Goal: Task Accomplishment & Management: Complete application form

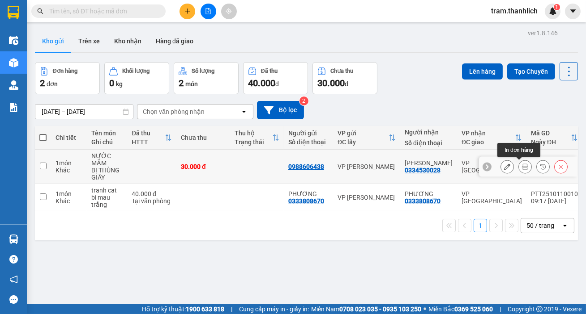
click at [521, 170] on button at bounding box center [524, 167] width 13 height 16
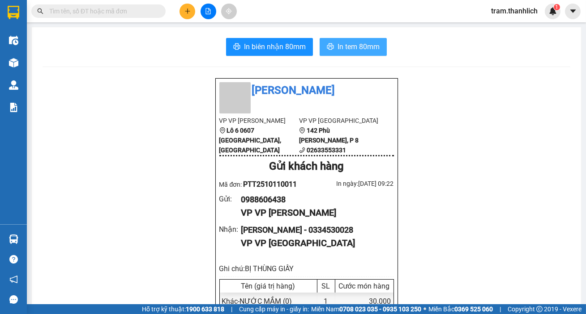
click at [374, 41] on span "In tem 80mm" at bounding box center [358, 46] width 42 height 11
click at [179, 8] on button at bounding box center [187, 12] width 16 height 16
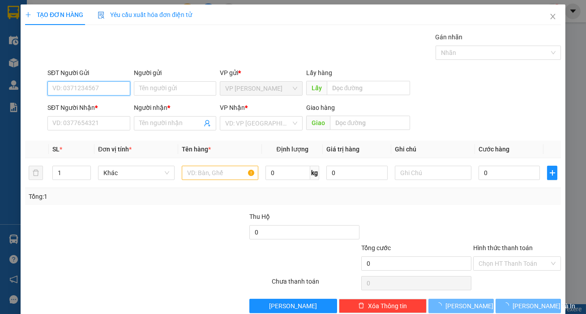
click at [106, 88] on input "SĐT Người Gửi" at bounding box center [88, 88] width 83 height 14
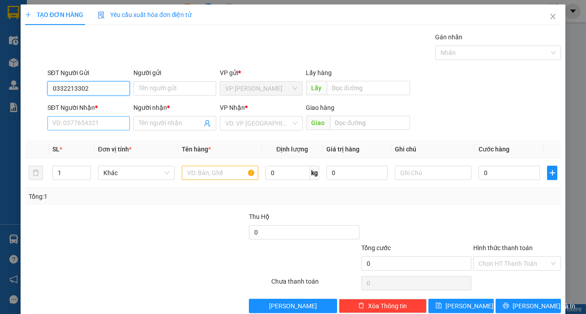
type input "0332213302"
click at [102, 127] on input "SĐT Người Nhận *" at bounding box center [88, 123] width 83 height 14
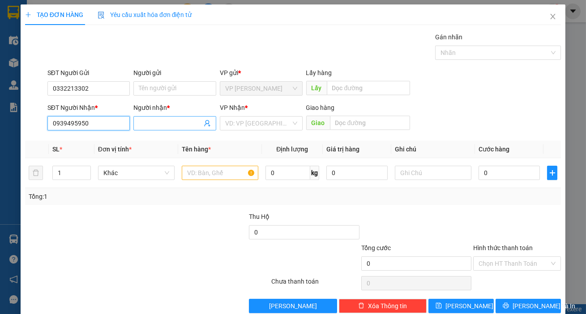
type input "0939495950"
click at [136, 121] on span at bounding box center [174, 123] width 83 height 14
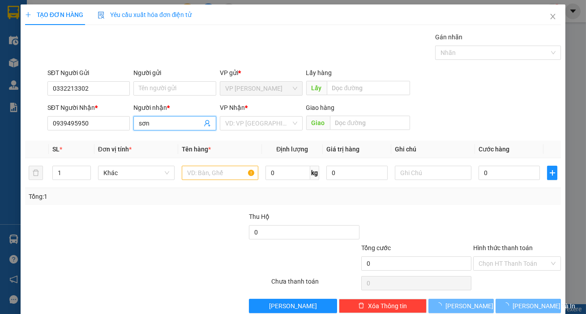
type input "sơn"
click at [284, 134] on div "Transit Pickup Surcharge Ids Transit Deliver Surcharge Ids Transit Deliver Surc…" at bounding box center [292, 172] width 535 height 281
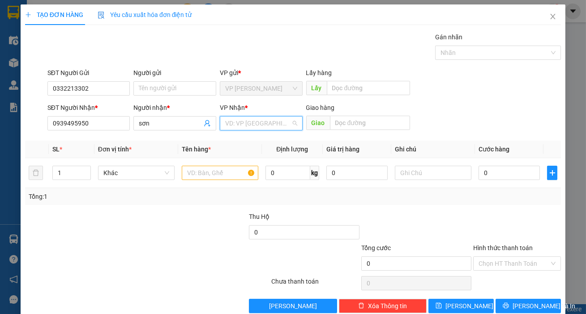
drag, startPoint x: 276, startPoint y: 126, endPoint x: 251, endPoint y: 144, distance: 31.8
click at [275, 126] on input "search" at bounding box center [258, 123] width 66 height 13
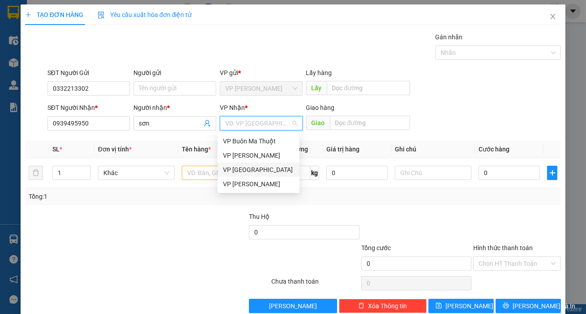
click at [244, 167] on div "VP [GEOGRAPHIC_DATA]" at bounding box center [258, 170] width 71 height 10
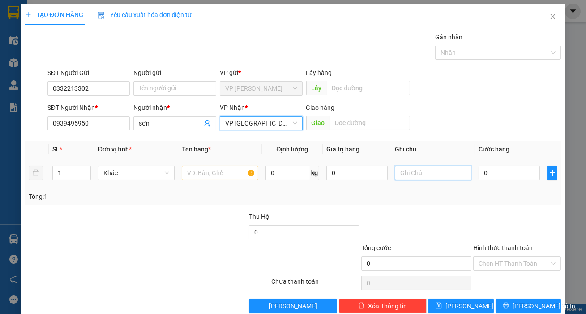
click at [404, 170] on input "text" at bounding box center [433, 173] width 76 height 14
type input "thung xốp"
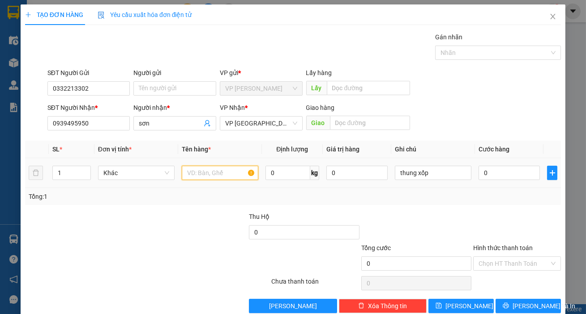
click at [195, 171] on input "text" at bounding box center [220, 173] width 76 height 14
type input "hs"
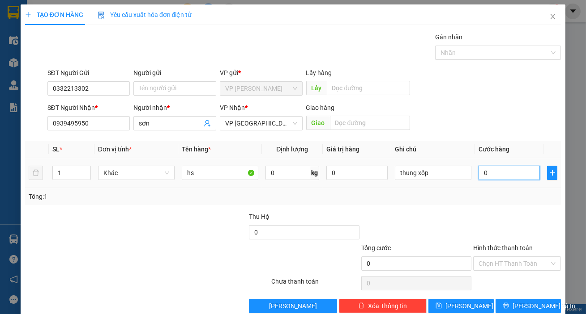
click at [481, 172] on input "0" at bounding box center [508, 173] width 61 height 14
type input "4"
type input "40"
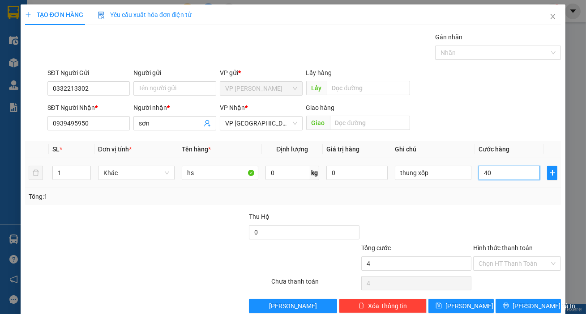
type input "40"
type input "400"
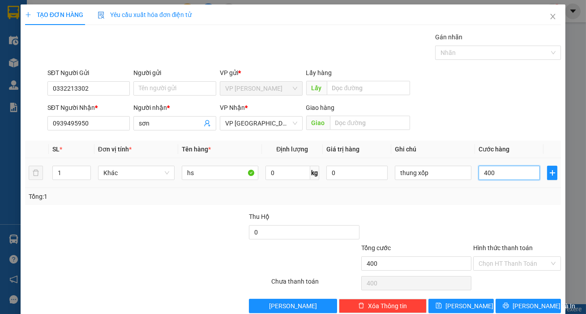
type input "4.000"
type input "40.000"
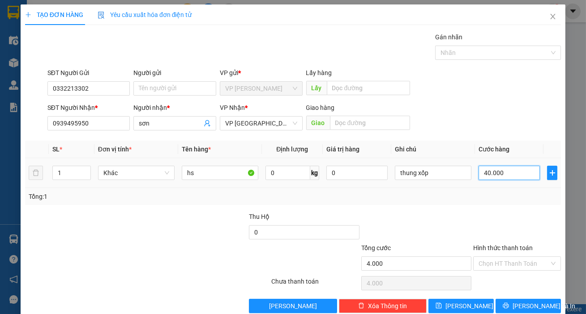
type input "40.000"
drag, startPoint x: 496, startPoint y: 260, endPoint x: 493, endPoint y: 278, distance: 18.5
click at [494, 264] on input "Hình thức thanh toán" at bounding box center [513, 263] width 71 height 13
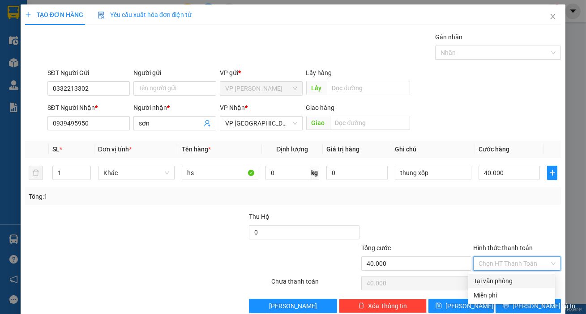
click at [493, 280] on div "Tại văn phòng" at bounding box center [511, 281] width 76 height 10
type input "0"
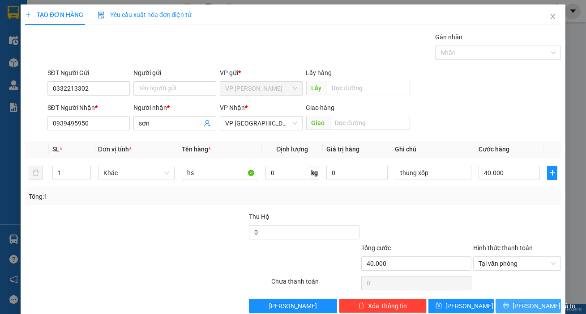
drag, startPoint x: 521, startPoint y: 306, endPoint x: 411, endPoint y: 221, distance: 139.2
click at [520, 306] on span "[PERSON_NAME] và In" at bounding box center [543, 307] width 63 height 10
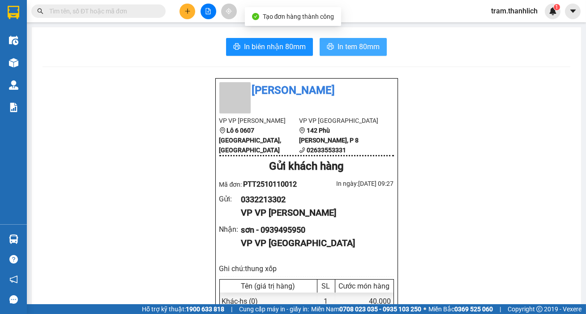
click at [353, 41] on span "In tem 80mm" at bounding box center [358, 46] width 42 height 11
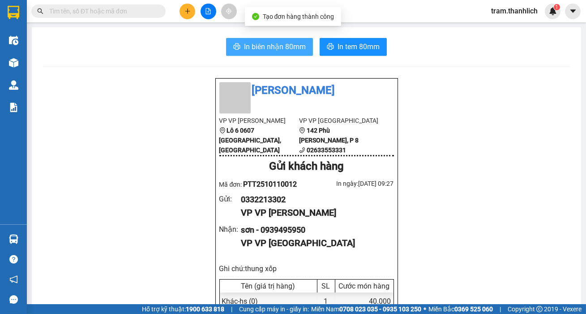
click at [272, 46] on span "In biên nhận 80mm" at bounding box center [275, 46] width 62 height 11
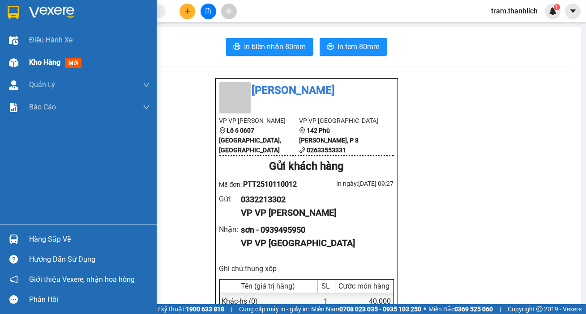
click at [34, 70] on div "Kho hàng mới" at bounding box center [89, 62] width 121 height 22
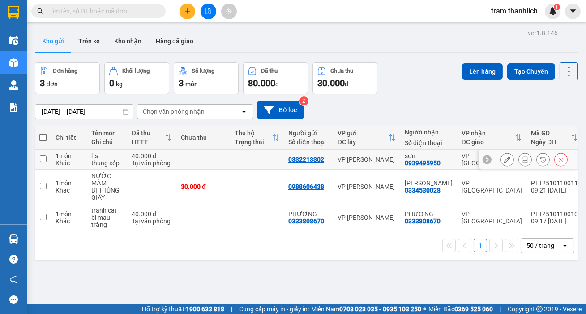
click at [504, 158] on icon at bounding box center [507, 160] width 6 height 6
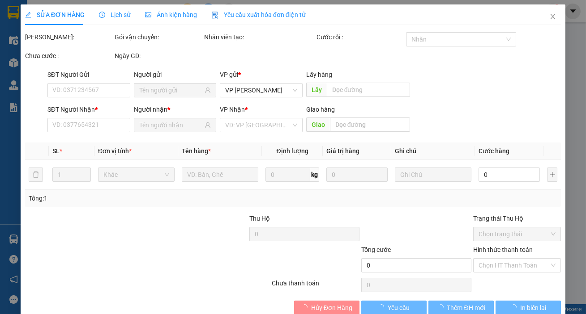
type input "0332213302"
type input "0939495950"
type input "40.000"
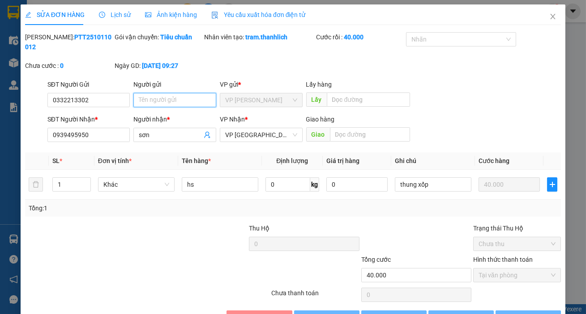
click at [190, 98] on input "Người gửi" at bounding box center [174, 100] width 83 height 14
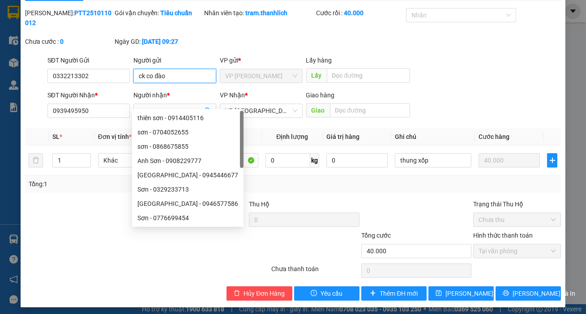
scroll to position [28, 0]
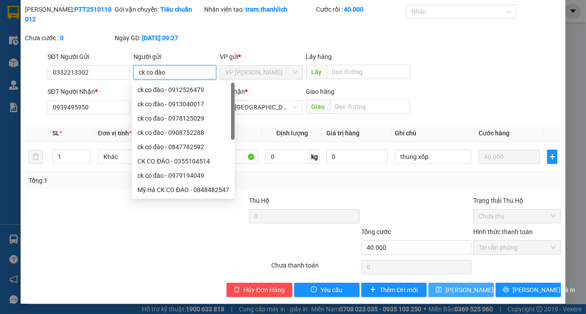
type input "ck co đào"
click at [446, 293] on span "[PERSON_NAME] thay đổi" at bounding box center [481, 290] width 72 height 10
